Goal: Task Accomplishment & Management: Use online tool/utility

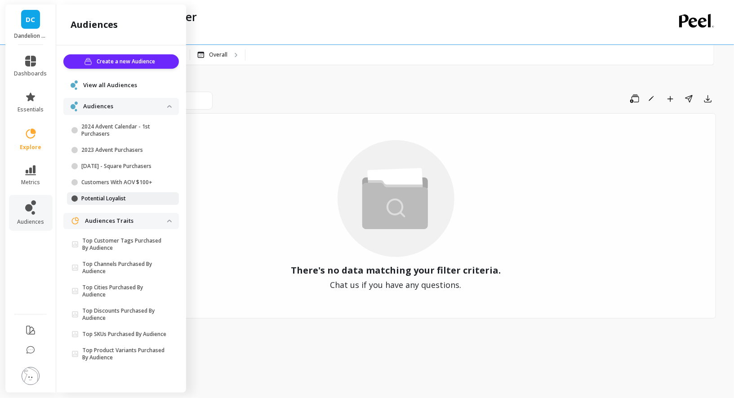
click at [103, 198] on p "Potential Loyalist" at bounding box center [124, 198] width 86 height 7
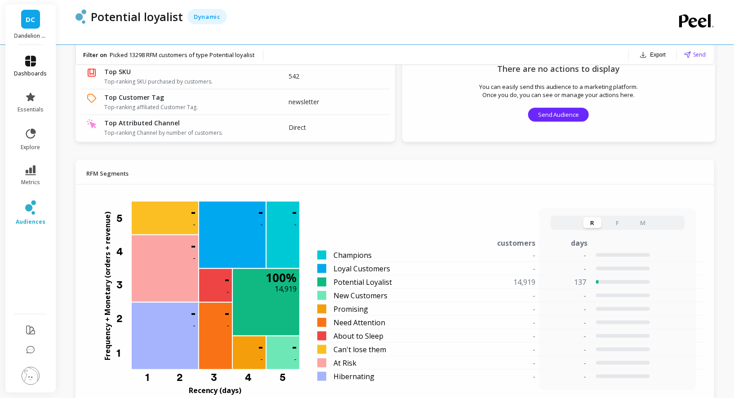
scroll to position [581, 0]
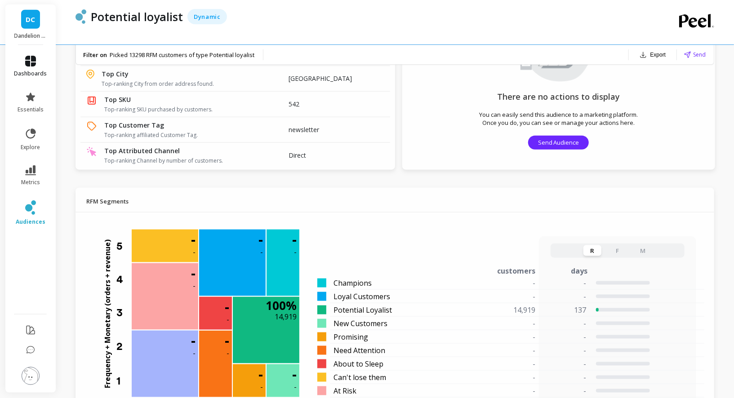
click at [29, 65] on icon at bounding box center [30, 61] width 11 height 11
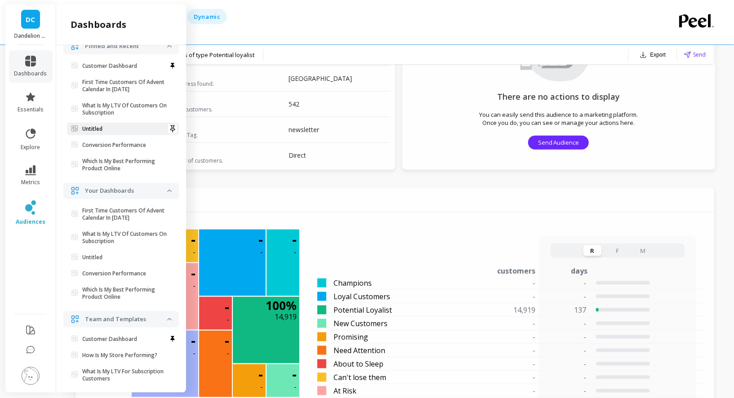
scroll to position [0, 0]
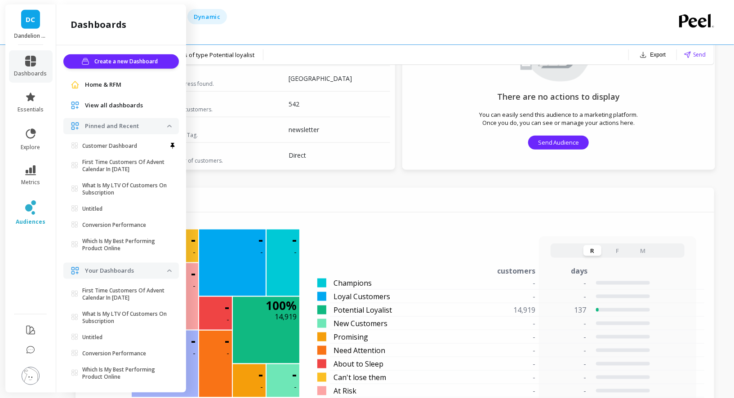
click at [103, 84] on span "Home & RFM" at bounding box center [103, 84] width 36 height 9
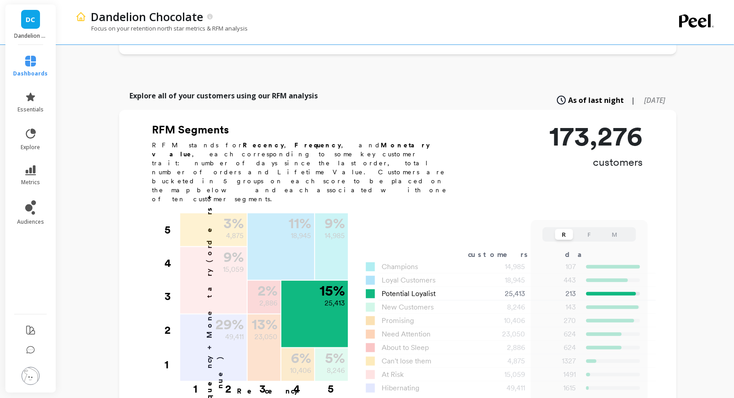
scroll to position [191, 0]
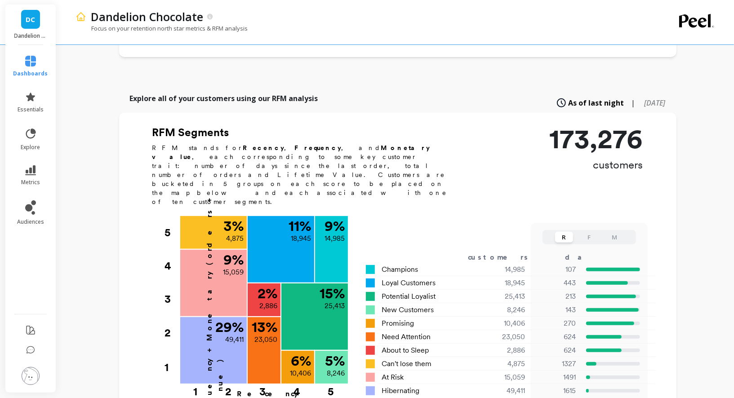
click at [645, 98] on span "6 months ago" at bounding box center [655, 103] width 21 height 10
click at [642, 98] on span "6 months ago" at bounding box center [654, 103] width 24 height 11
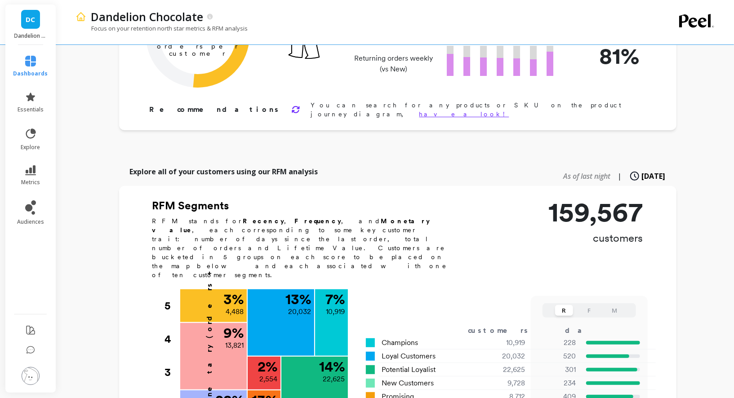
scroll to position [111, 0]
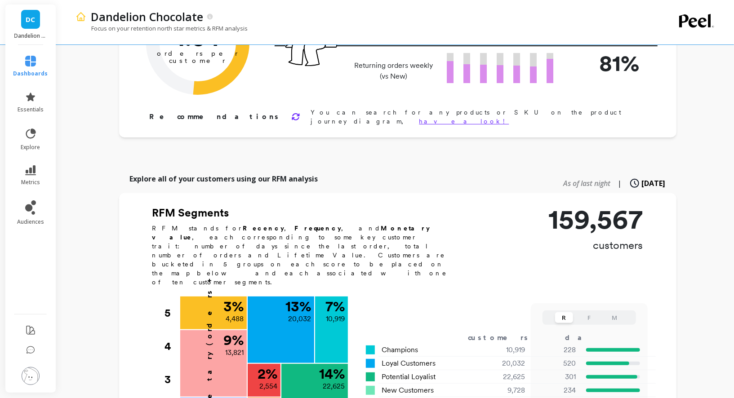
click at [575, 179] on span "As of last night" at bounding box center [587, 184] width 47 height 10
type input "14985"
click at [556, 178] on icon at bounding box center [561, 183] width 11 height 11
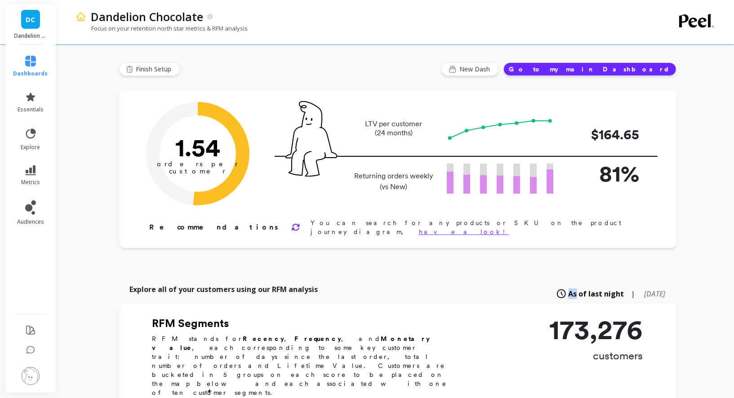
scroll to position [537, 0]
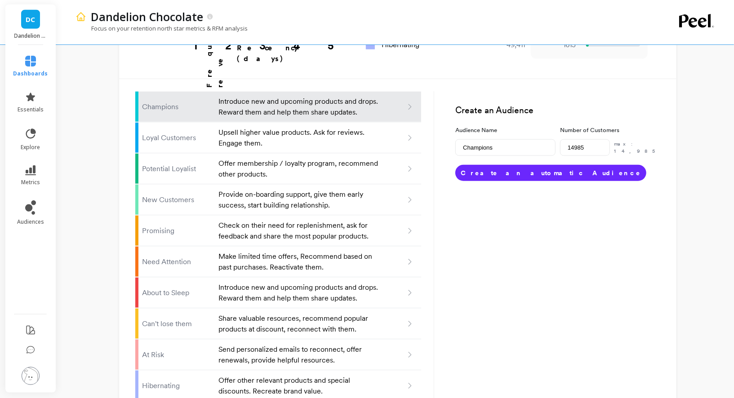
click at [535, 165] on button "Create an automatic Audience" at bounding box center [551, 173] width 191 height 16
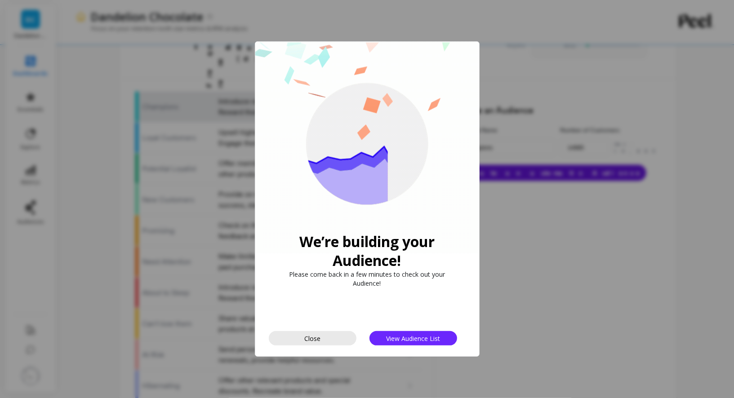
click at [320, 338] on span "Close" at bounding box center [312, 339] width 16 height 9
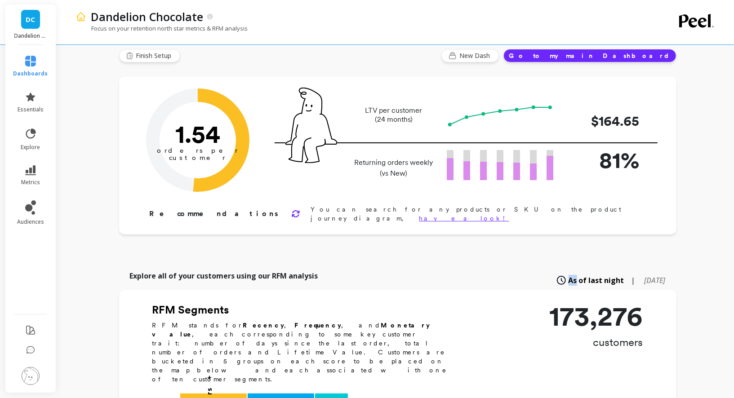
scroll to position [0, 0]
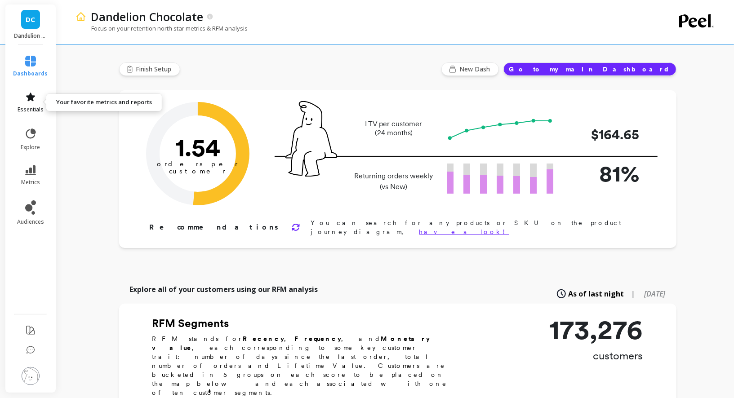
click at [40, 104] on link "essentials" at bounding box center [30, 103] width 35 height 22
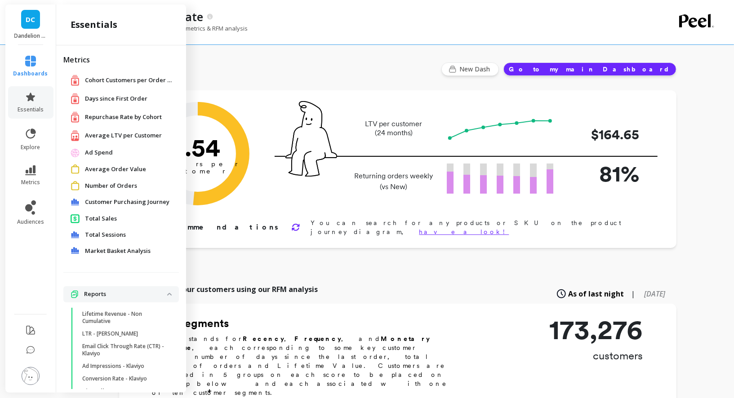
click at [136, 119] on span "Repurchase Rate by Cohort" at bounding box center [123, 117] width 77 height 9
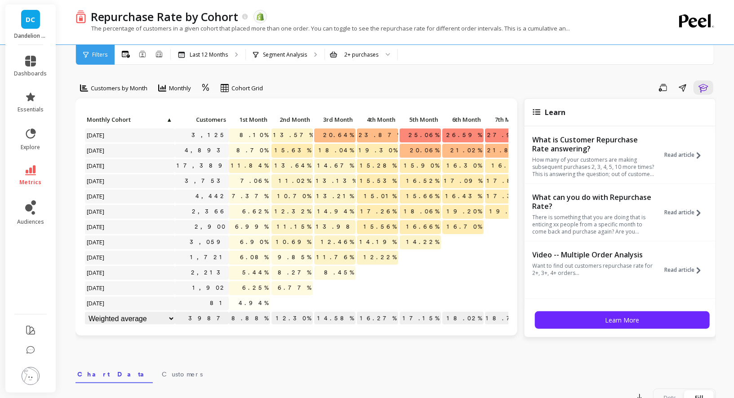
scroll to position [0, 0]
